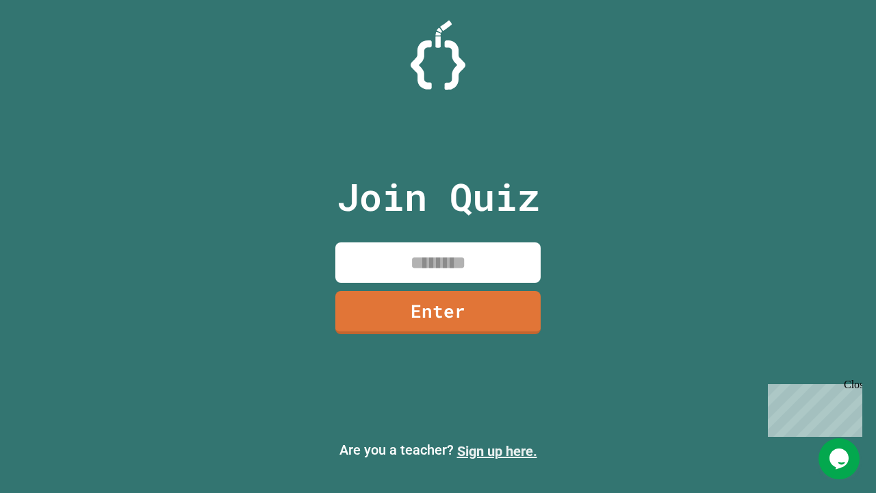
click at [497, 451] on link "Sign up here." at bounding box center [497, 451] width 80 height 16
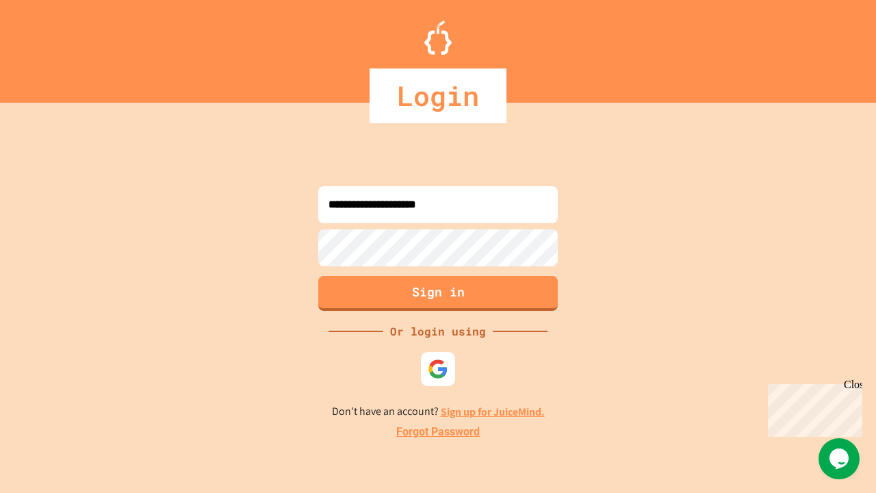
type input "**********"
